Goal: Book appointment/travel/reservation

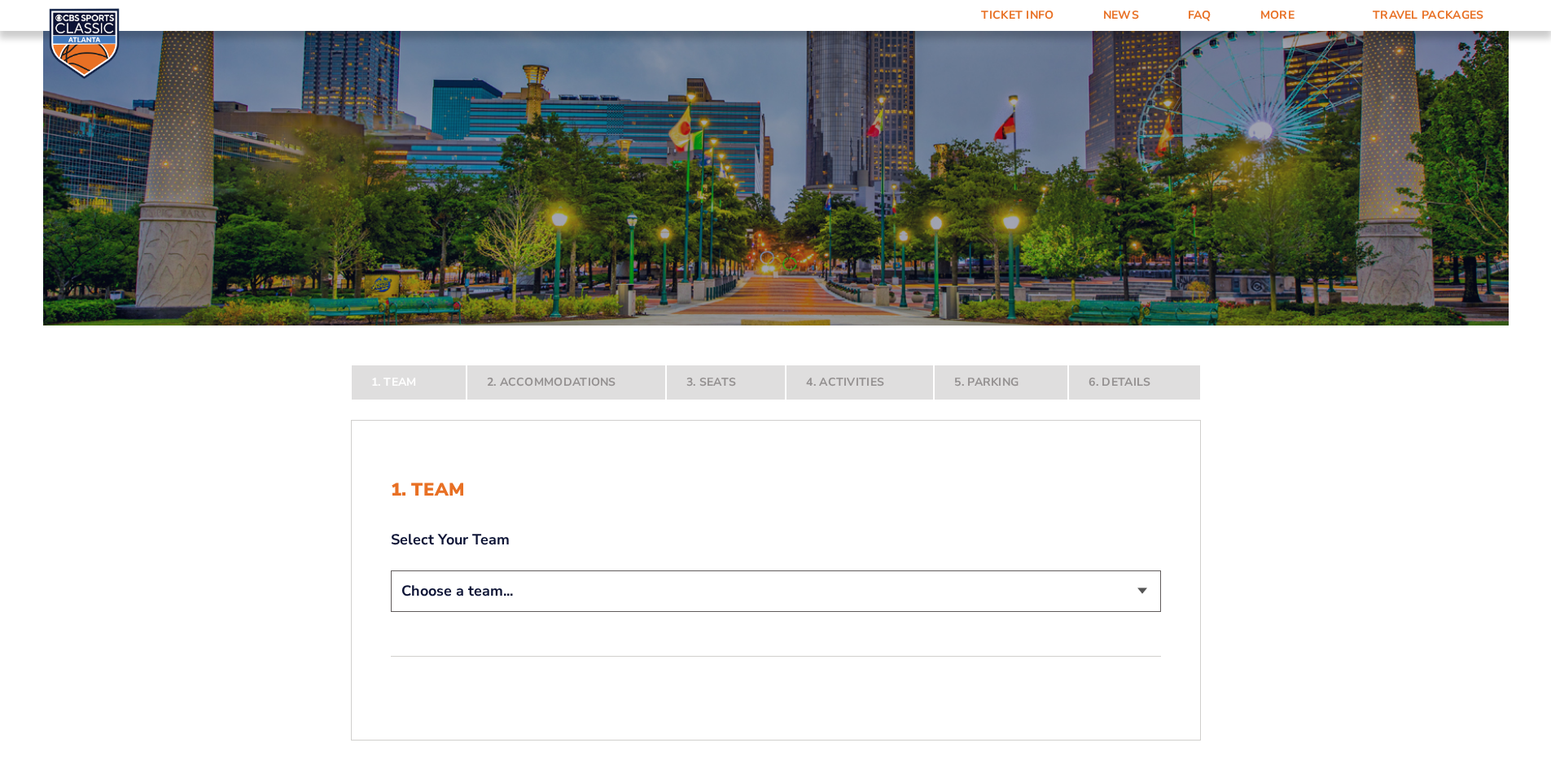
scroll to position [326, 0]
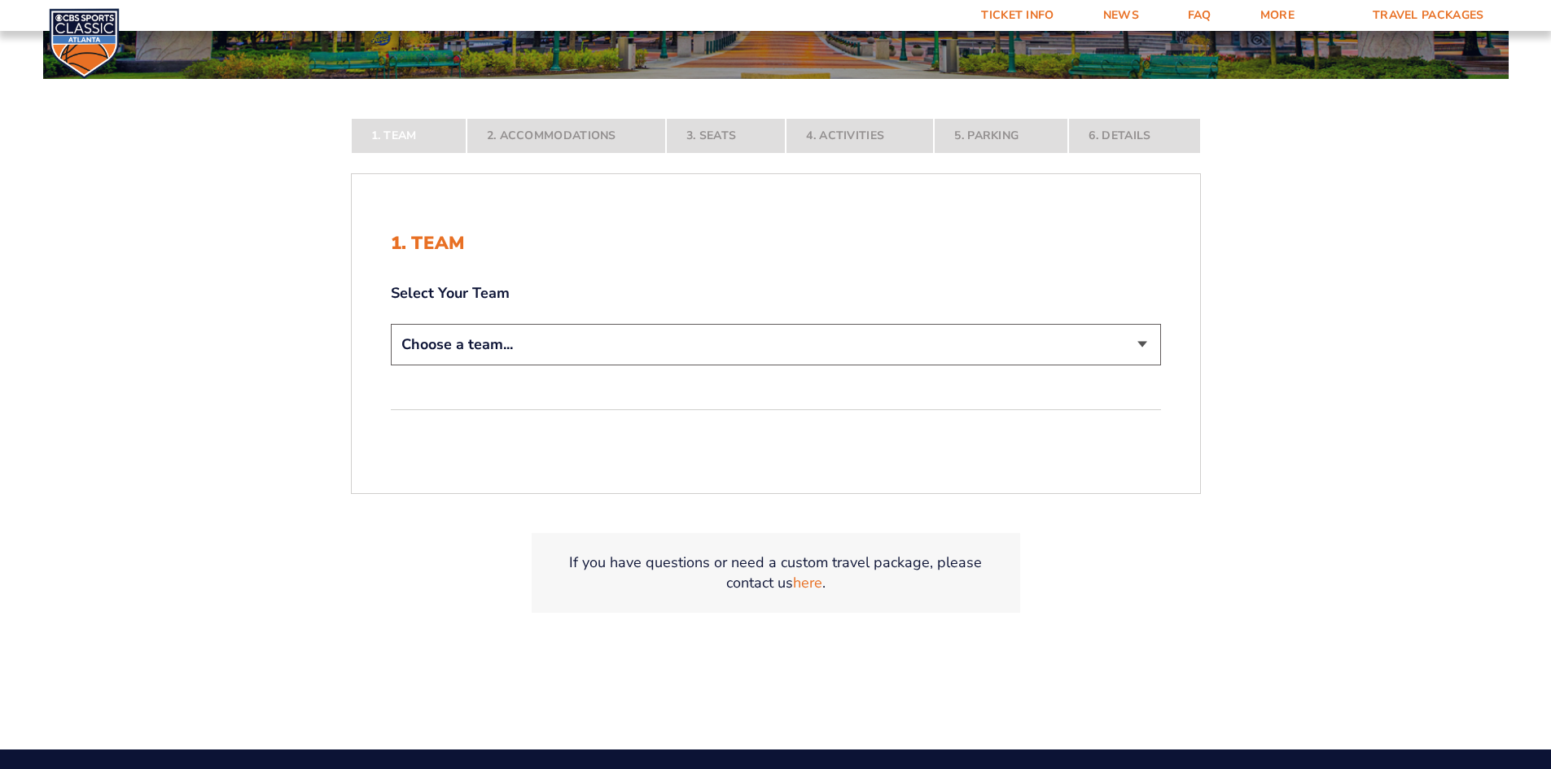
click at [1141, 341] on select "Choose a team... [US_STATE] Wildcats [US_STATE] State Buckeyes [US_STATE] Tar H…" at bounding box center [776, 345] width 770 height 42
select select "12956"
click at [391, 366] on select "Choose a team... [US_STATE] Wildcats [US_STATE] State Buckeyes [US_STATE] Tar H…" at bounding box center [776, 345] width 770 height 42
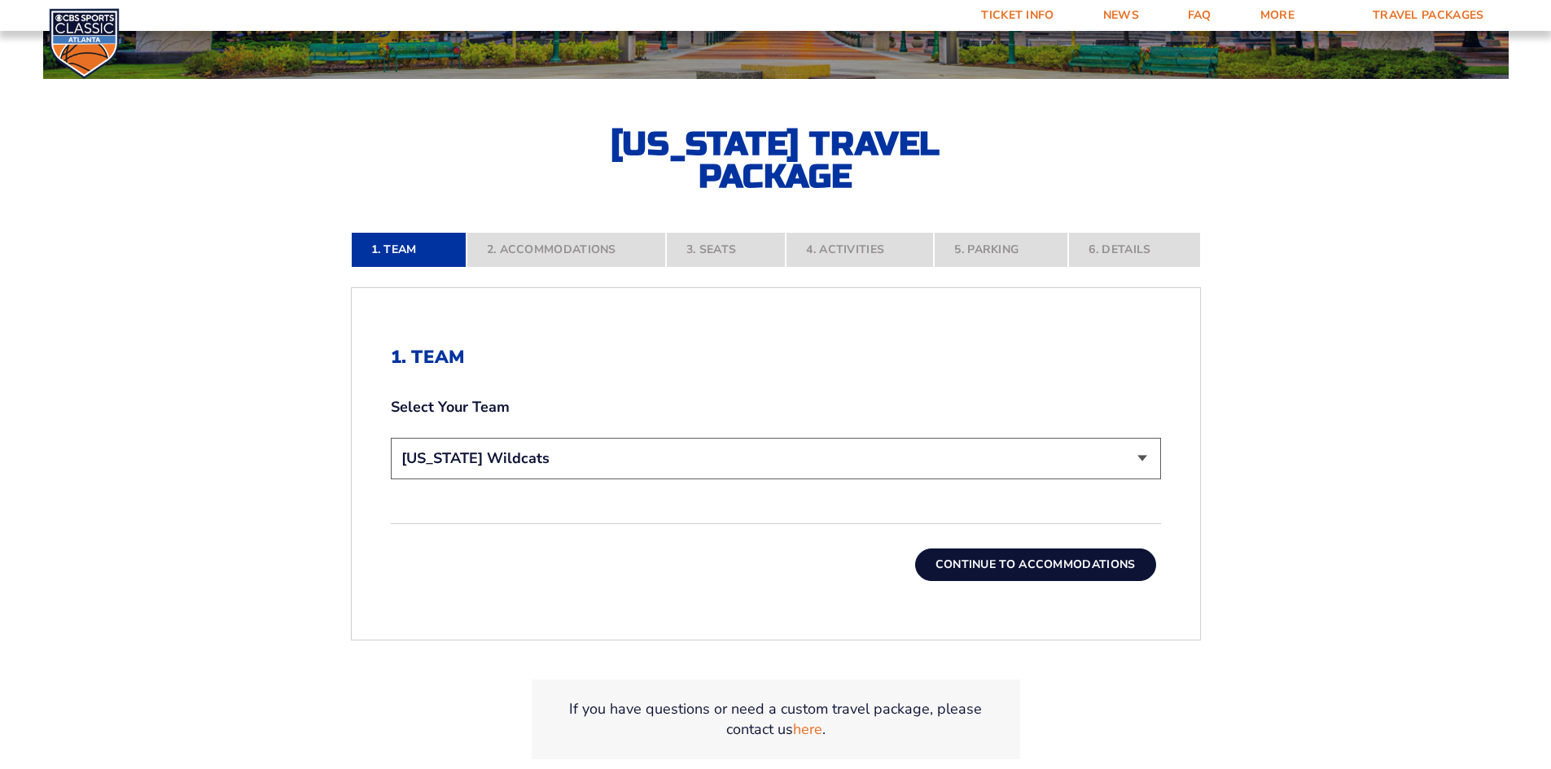
click at [984, 569] on button "Continue To Accommodations" at bounding box center [1035, 565] width 241 height 33
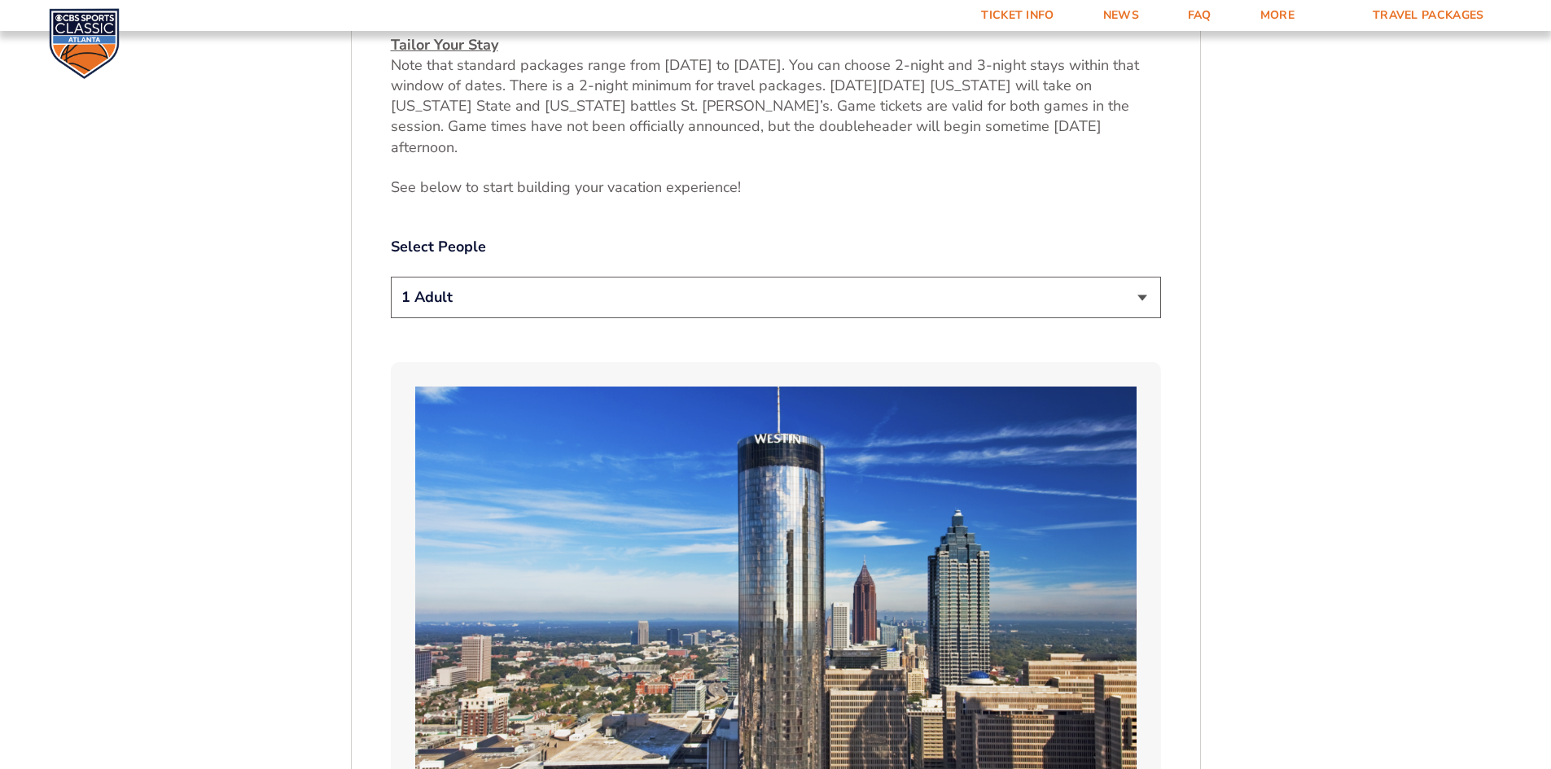
scroll to position [934, 0]
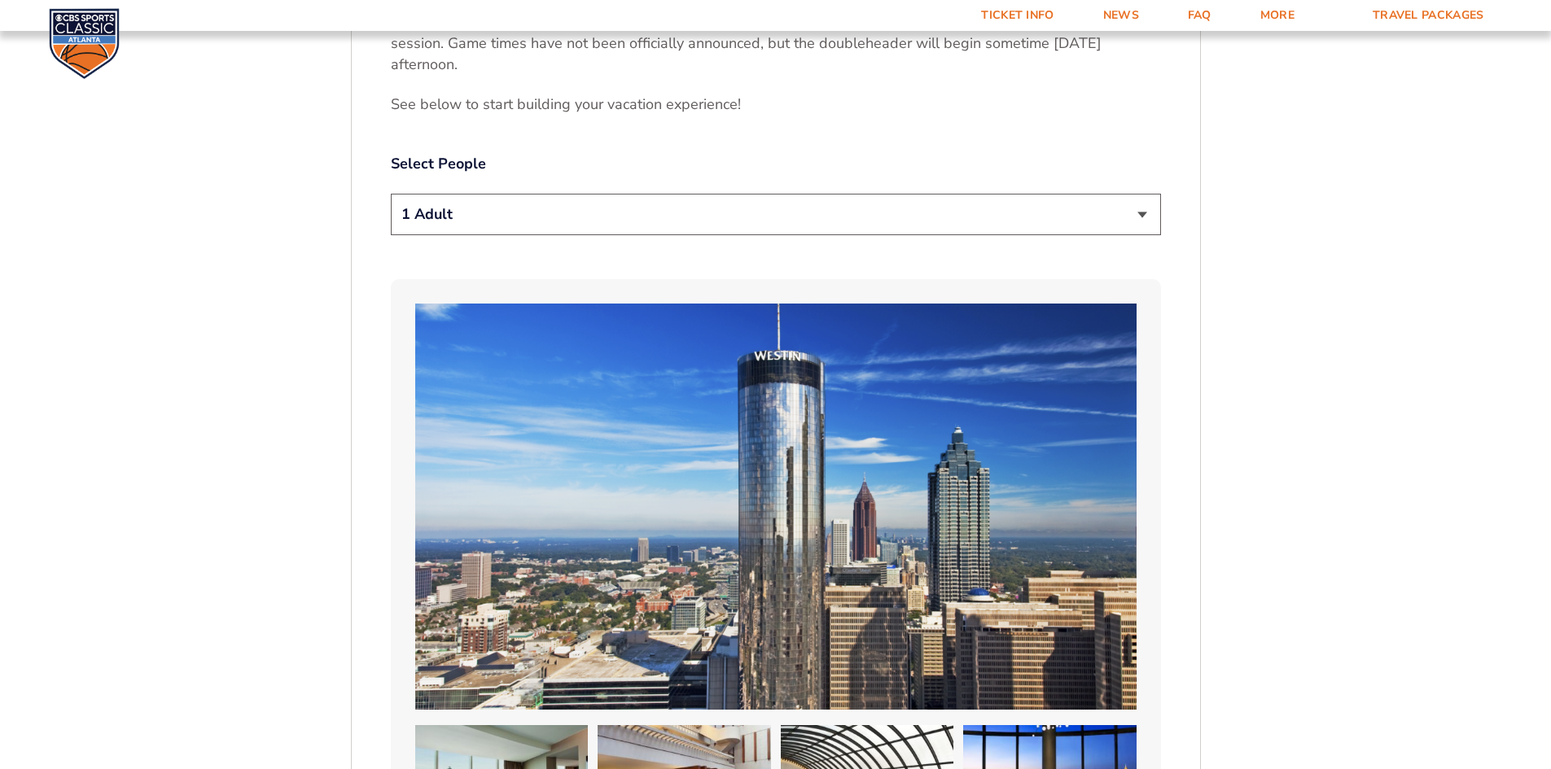
click at [1141, 194] on select "1 Adult 2 Adults 3 Adults 4 Adults 2 Adults + 1 Child 2 Adults + 2 Children 2 A…" at bounding box center [776, 215] width 770 height 42
select select "2 Adults"
click at [391, 194] on select "1 Adult 2 Adults 3 Adults 4 Adults 2 Adults + 1 Child 2 Adults + 2 Children 2 A…" at bounding box center [776, 215] width 770 height 42
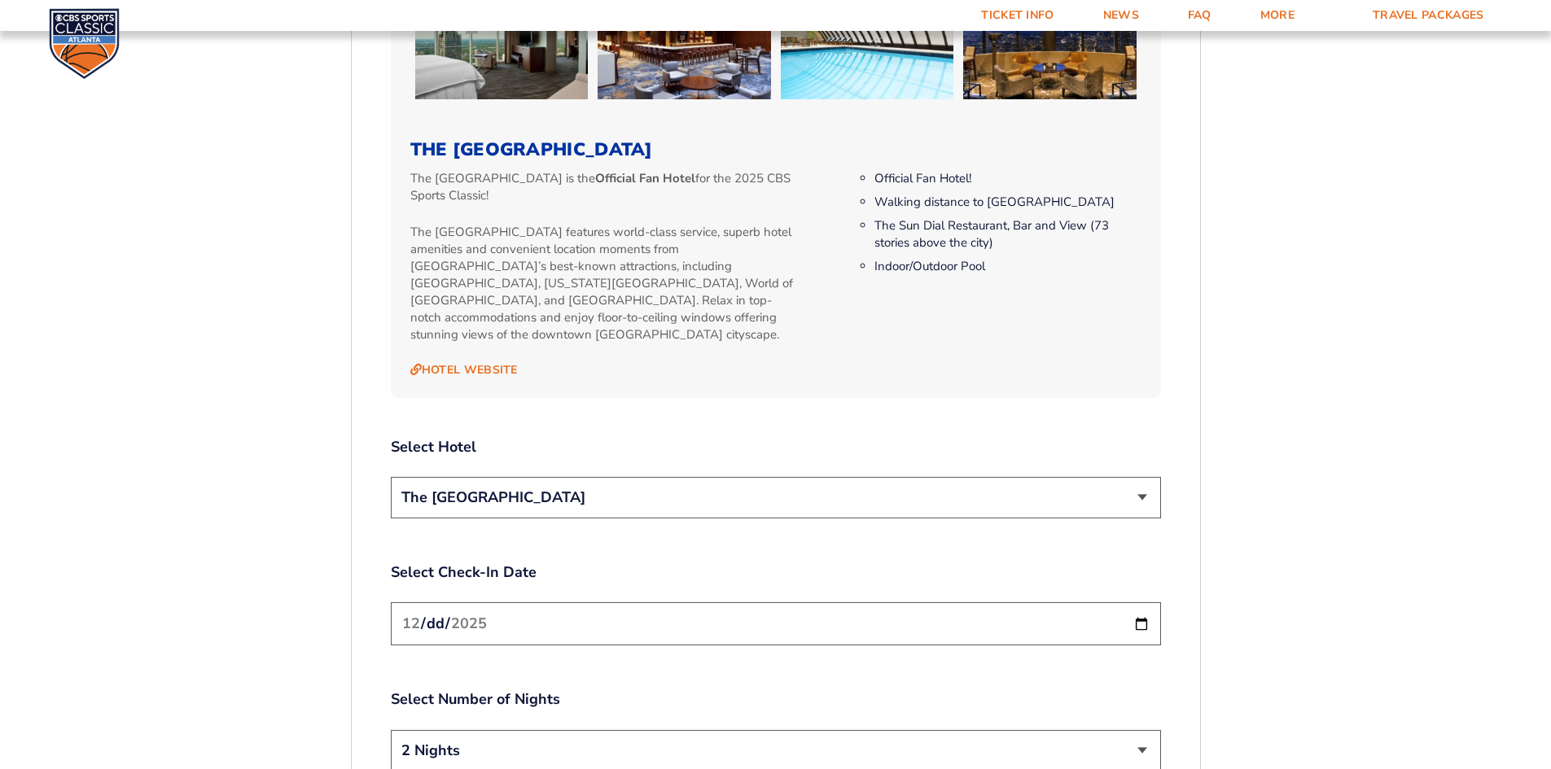
scroll to position [1748, 0]
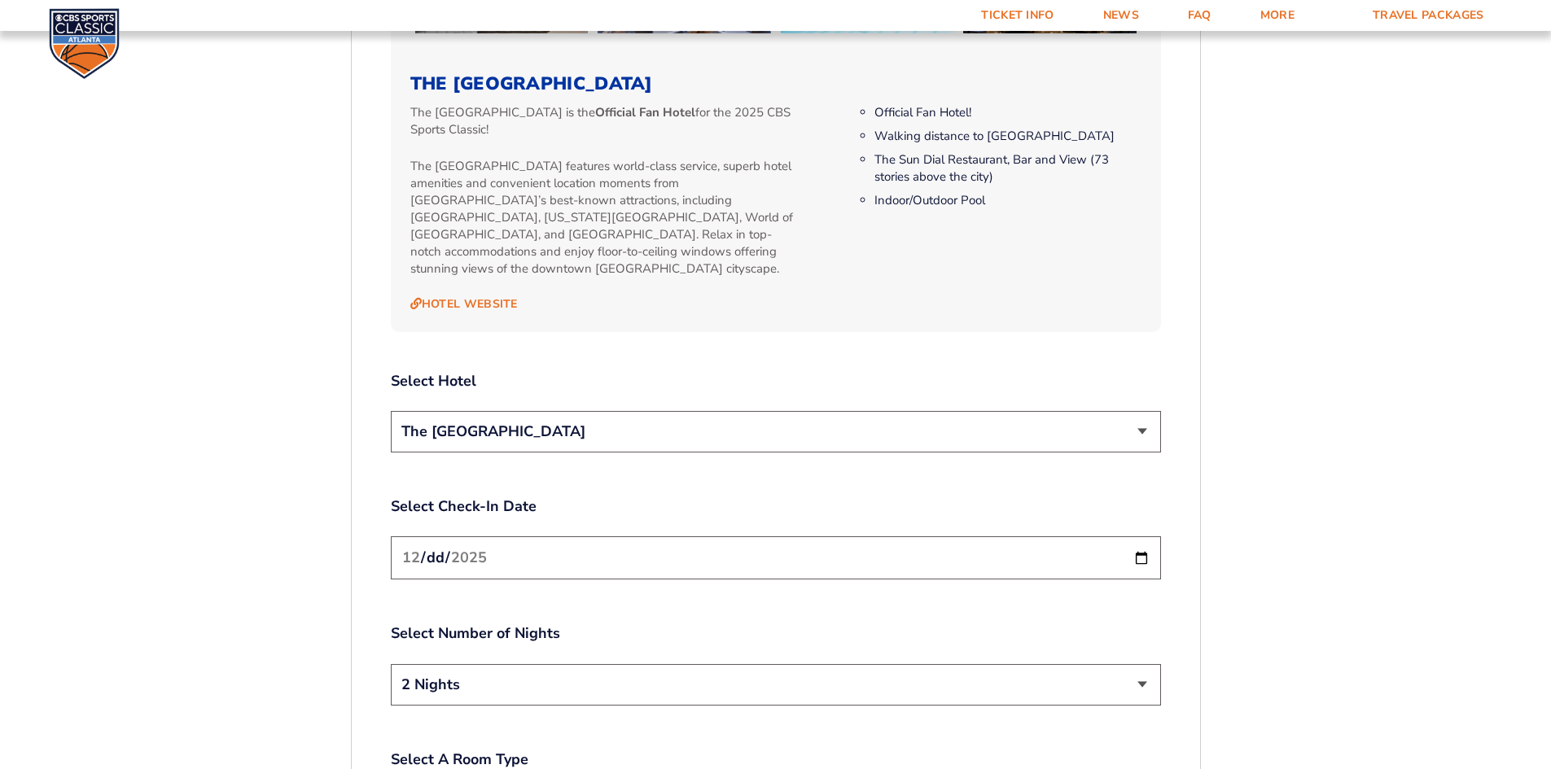
click at [1142, 411] on select "The [GEOGRAPHIC_DATA]" at bounding box center [776, 432] width 770 height 42
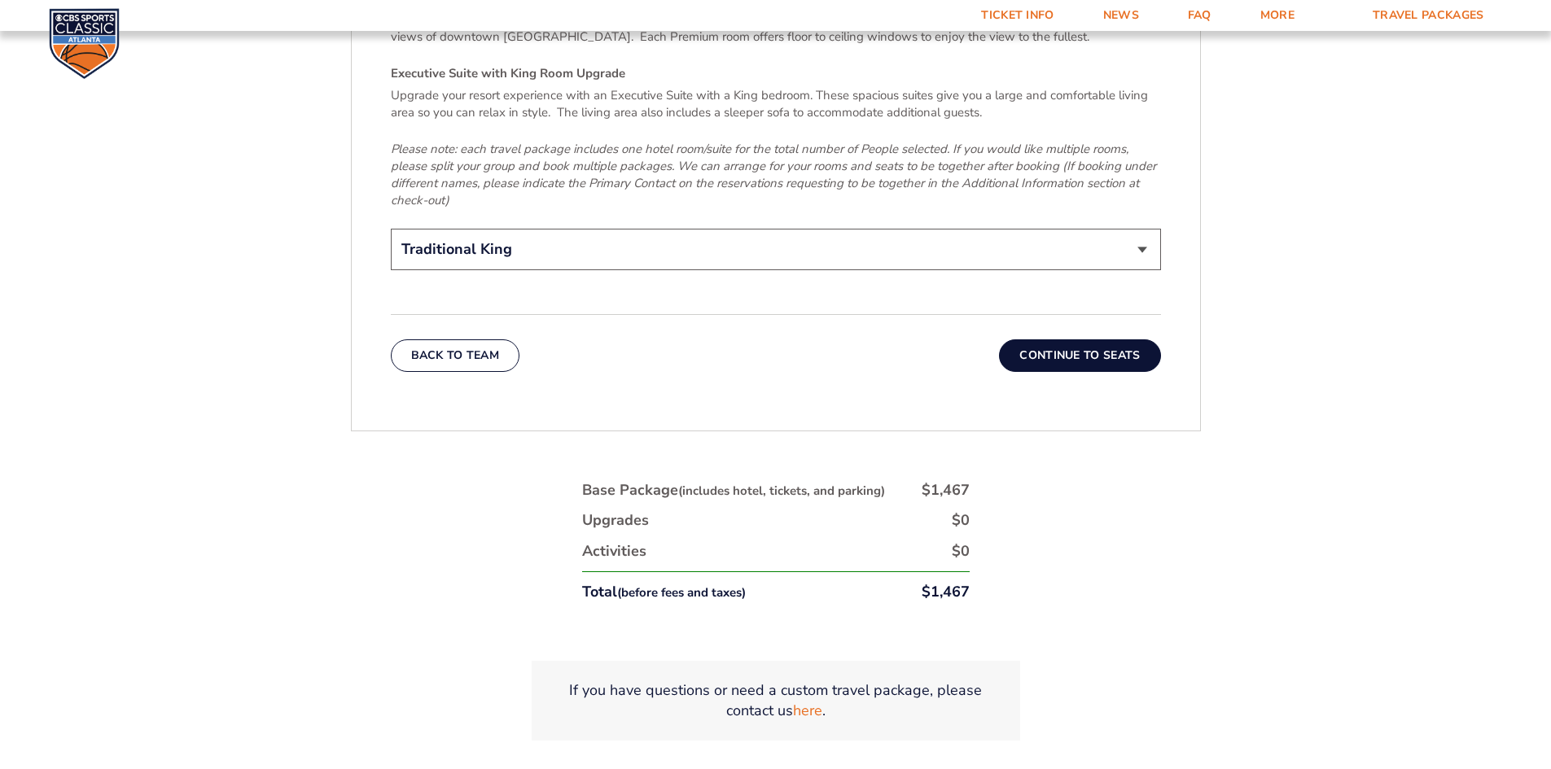
scroll to position [2725, 0]
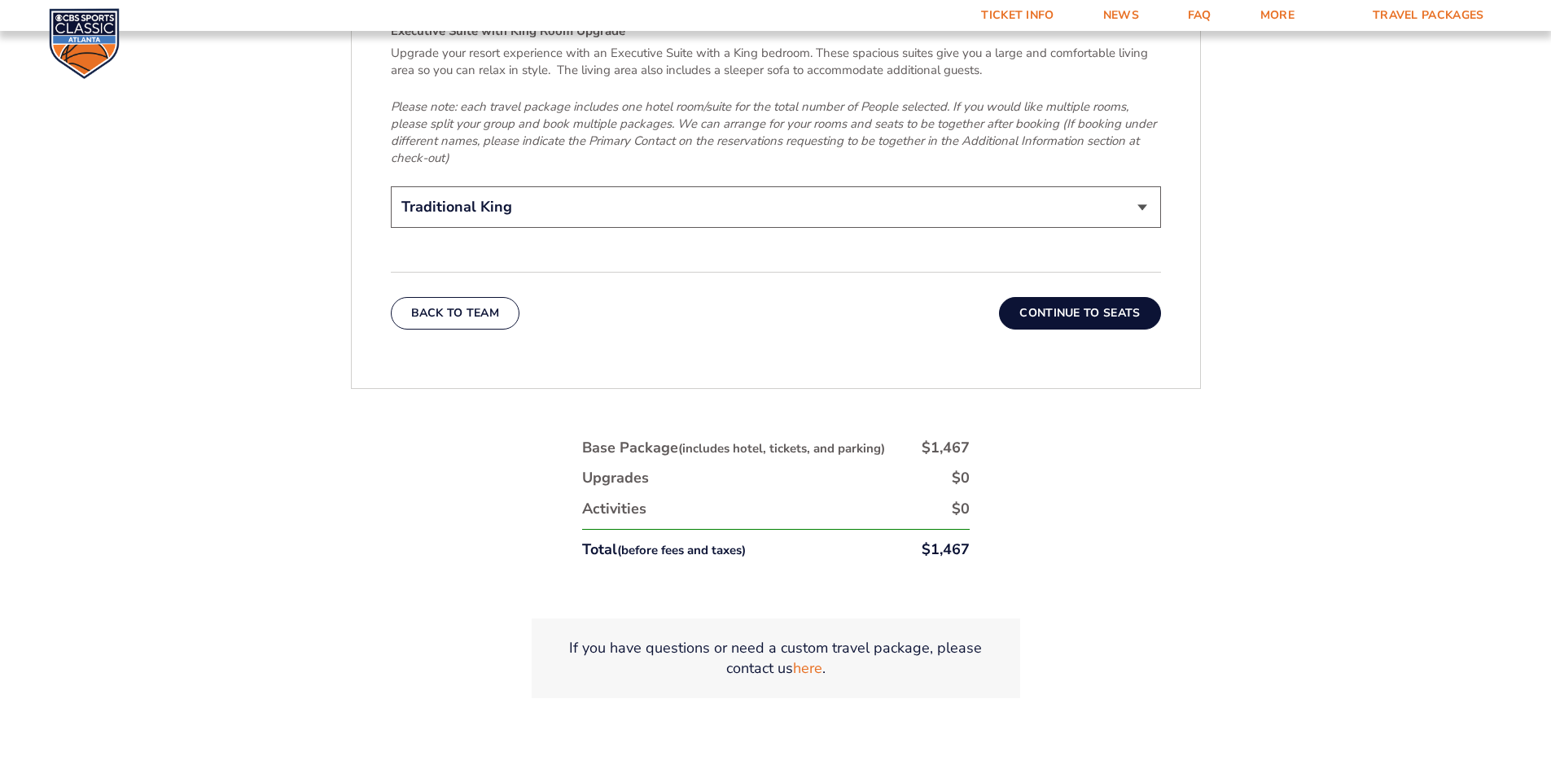
click at [1108, 297] on button "Continue To Seats" at bounding box center [1079, 313] width 161 height 33
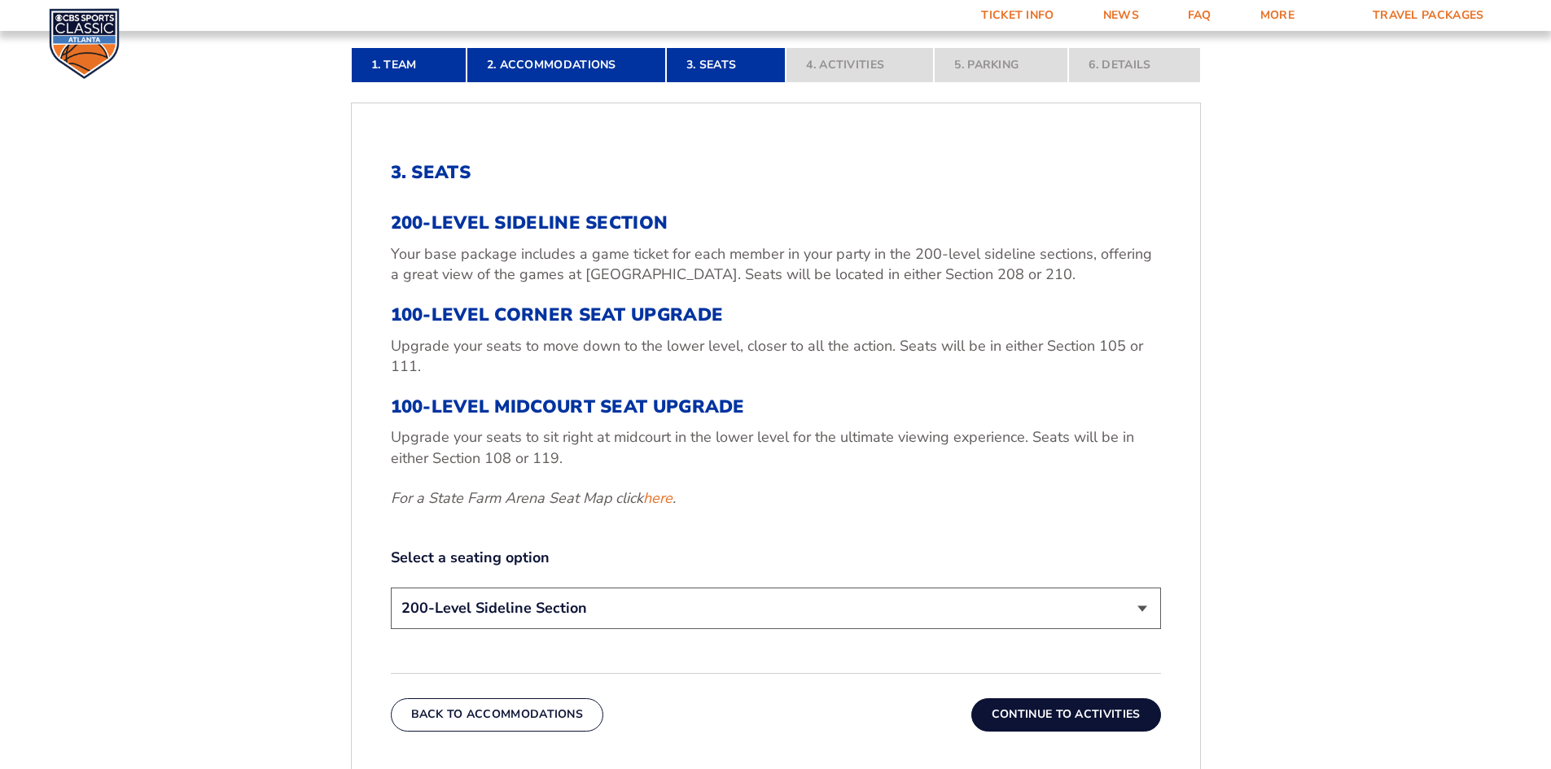
scroll to position [527, 0]
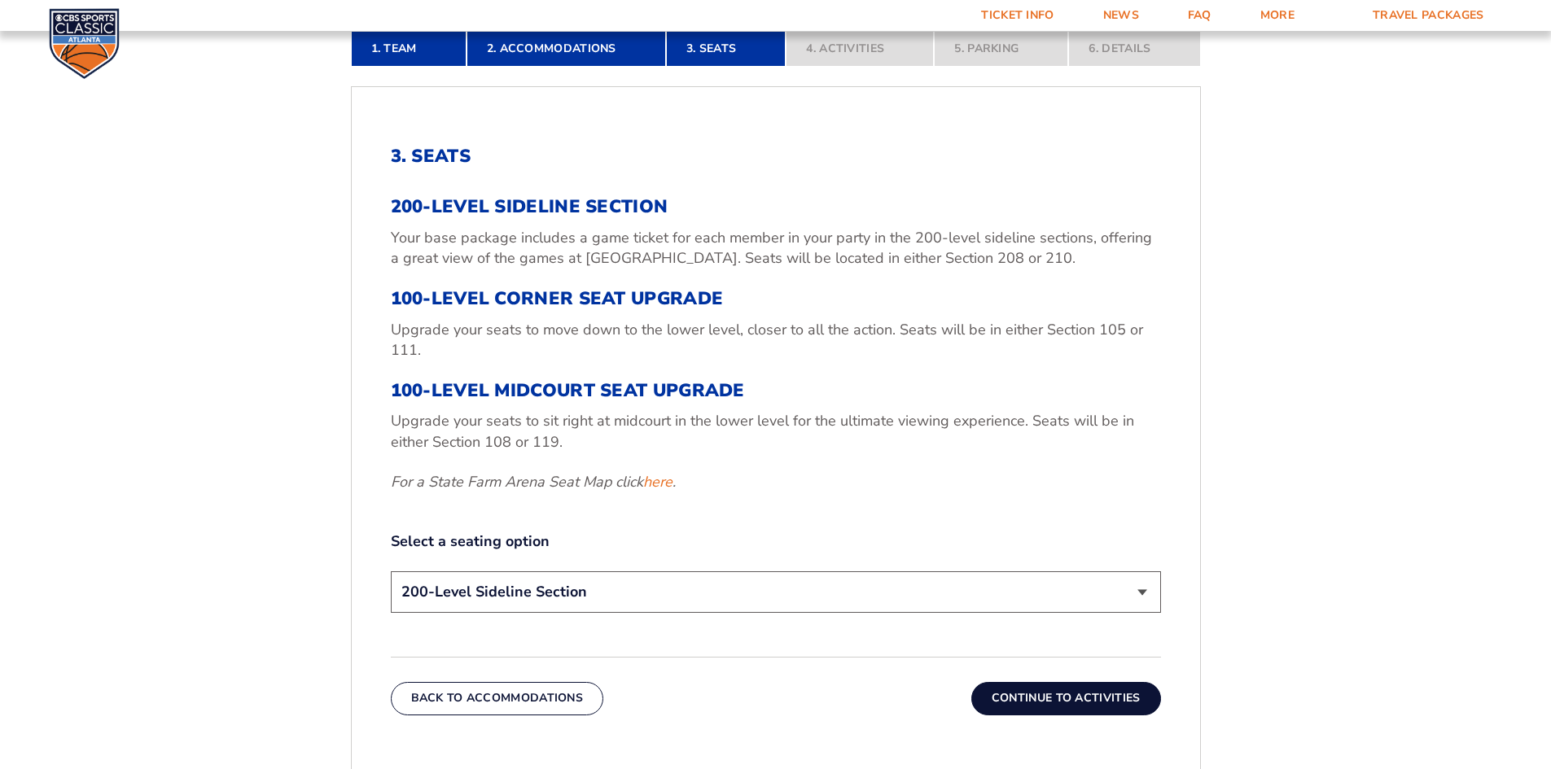
click at [1140, 595] on select "200-Level Sideline Section 100-Level Corner Seat Upgrade (+$120 per person) 100…" at bounding box center [776, 593] width 770 height 42
click at [1201, 638] on div "1. Team 2. Accommodations 3. Seats 4. Activities 5. Parking 6. Details 1. Team …" at bounding box center [776, 577] width 928 height 1171
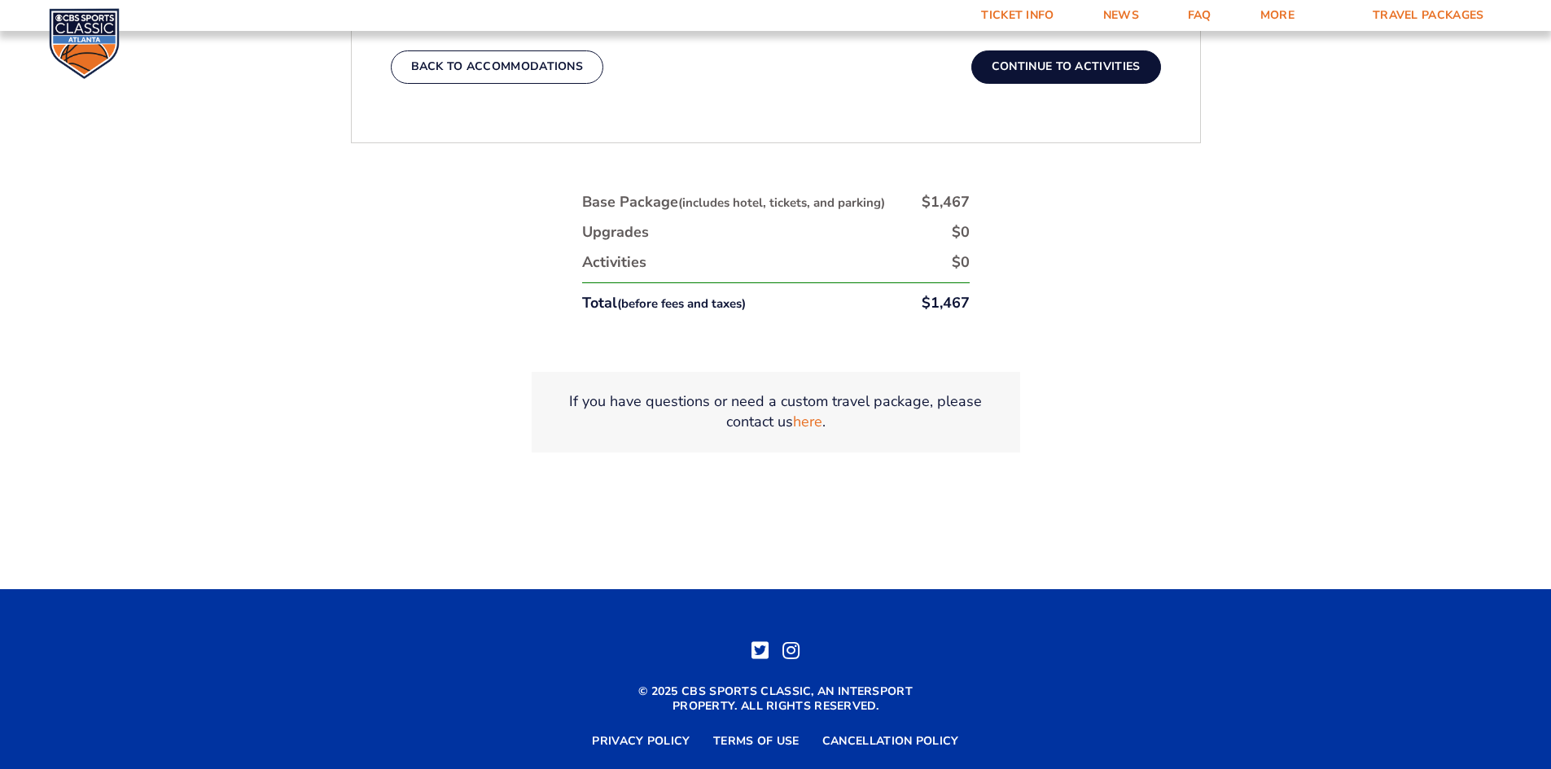
scroll to position [1197, 0]
